Goal: Task Accomplishment & Management: Complete application form

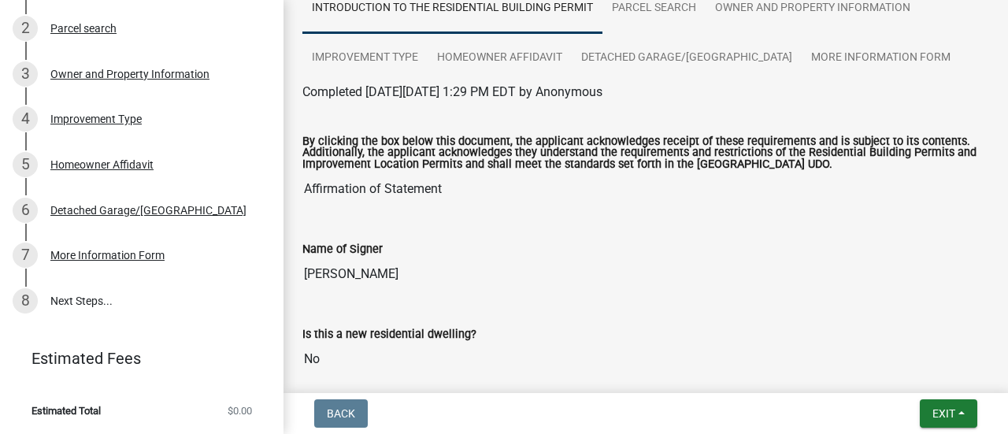
scroll to position [262, 0]
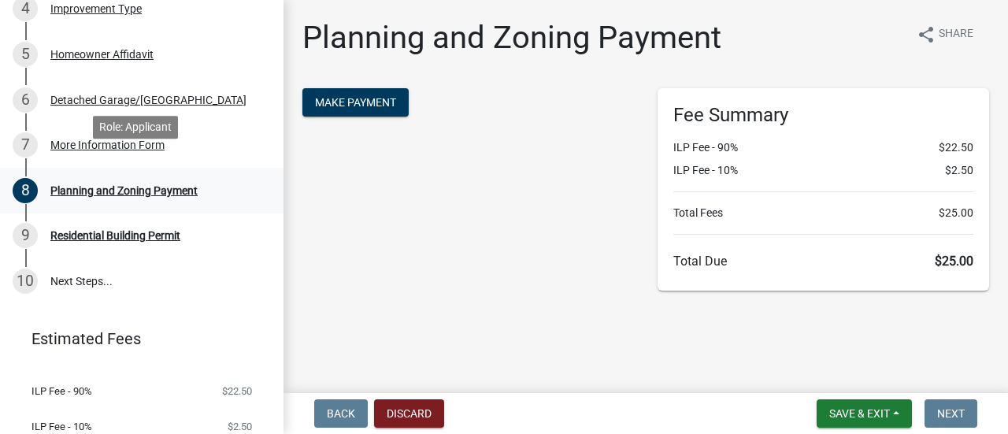
scroll to position [420, 0]
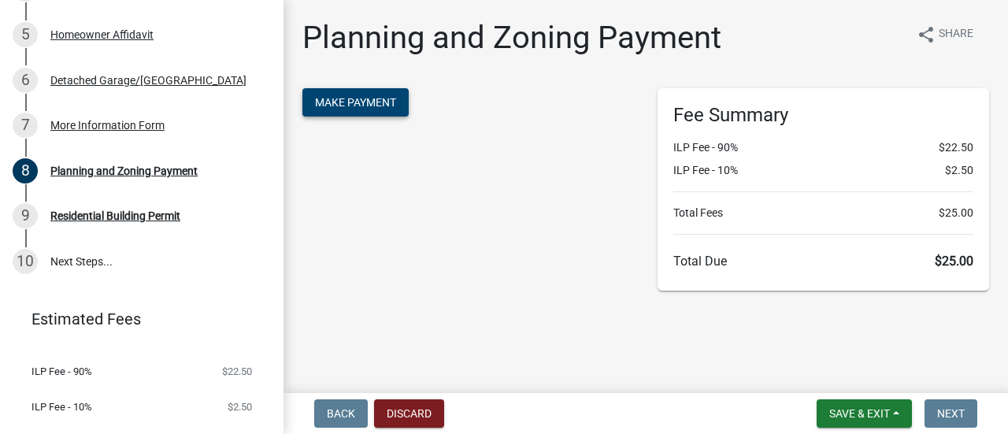
click at [362, 104] on span "Make Payment" at bounding box center [355, 102] width 81 height 13
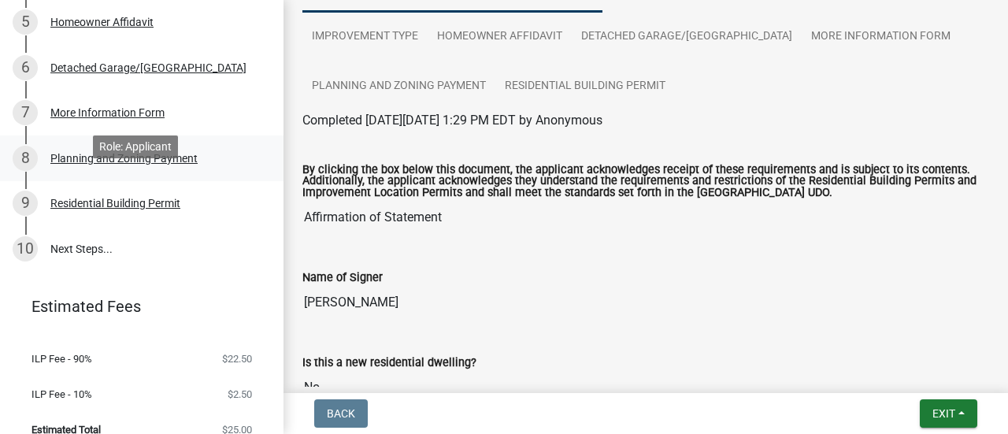
scroll to position [446, 0]
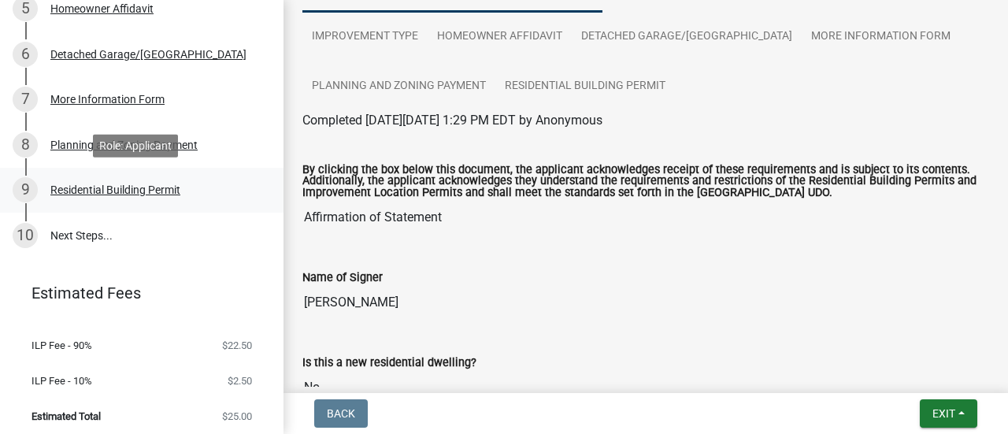
click at [79, 191] on div "Residential Building Permit" at bounding box center [115, 189] width 130 height 11
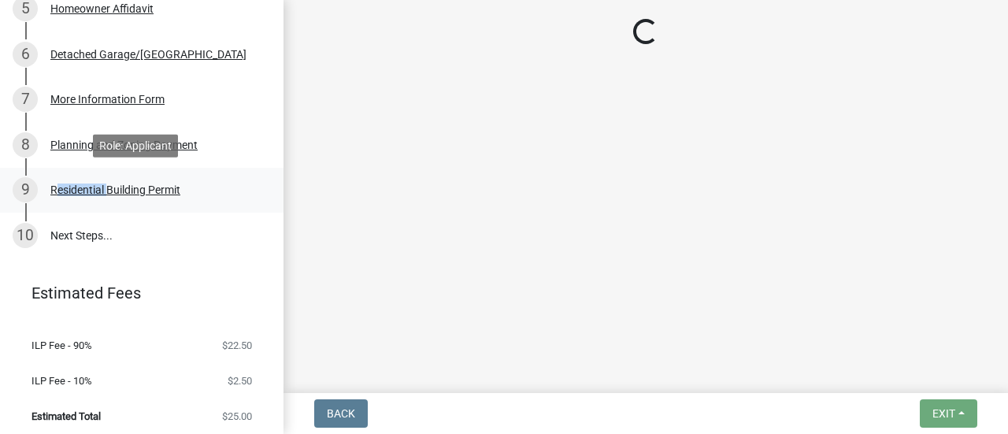
scroll to position [0, 0]
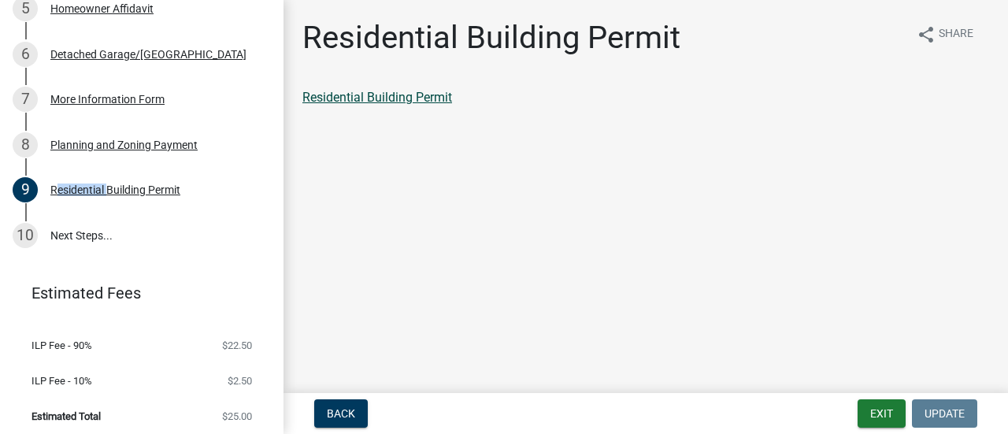
click at [361, 99] on link "Residential Building Permit" at bounding box center [377, 97] width 150 height 15
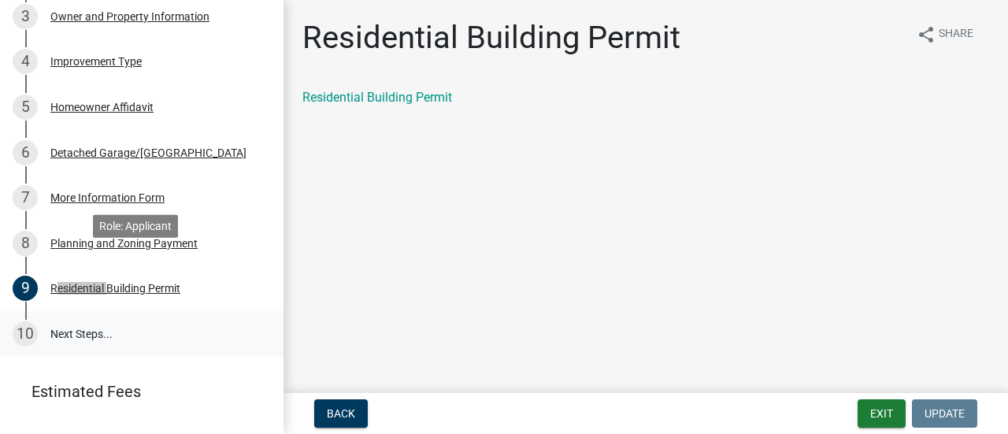
scroll to position [346, 0]
click at [60, 335] on link "10 Next Steps..." at bounding box center [141, 335] width 283 height 46
click at [62, 334] on link "10 Next Steps..." at bounding box center [141, 335] width 283 height 46
